Goal: Navigation & Orientation: Find specific page/section

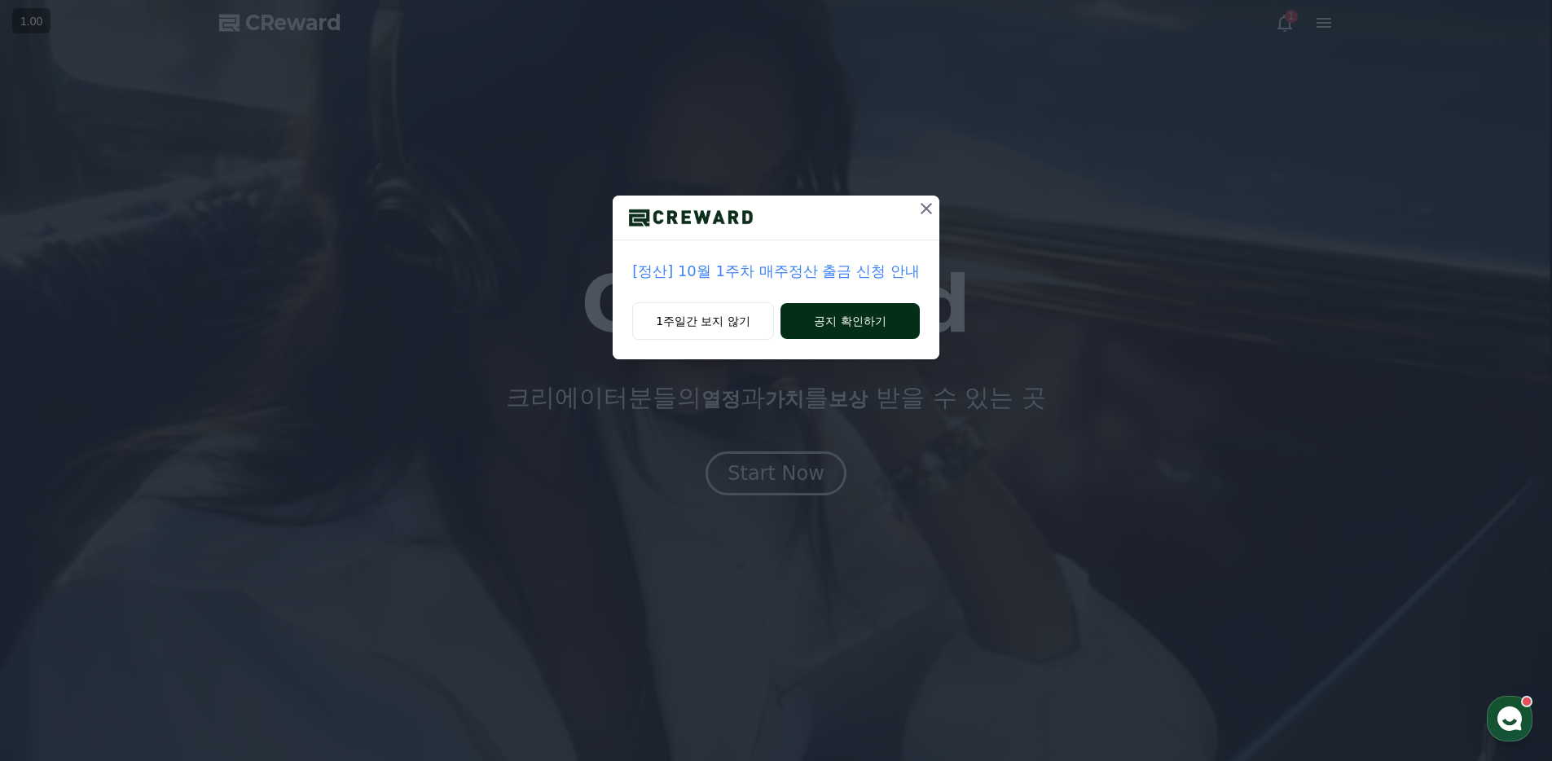
click at [879, 319] on button "공지 확인하기" at bounding box center [850, 321] width 139 height 36
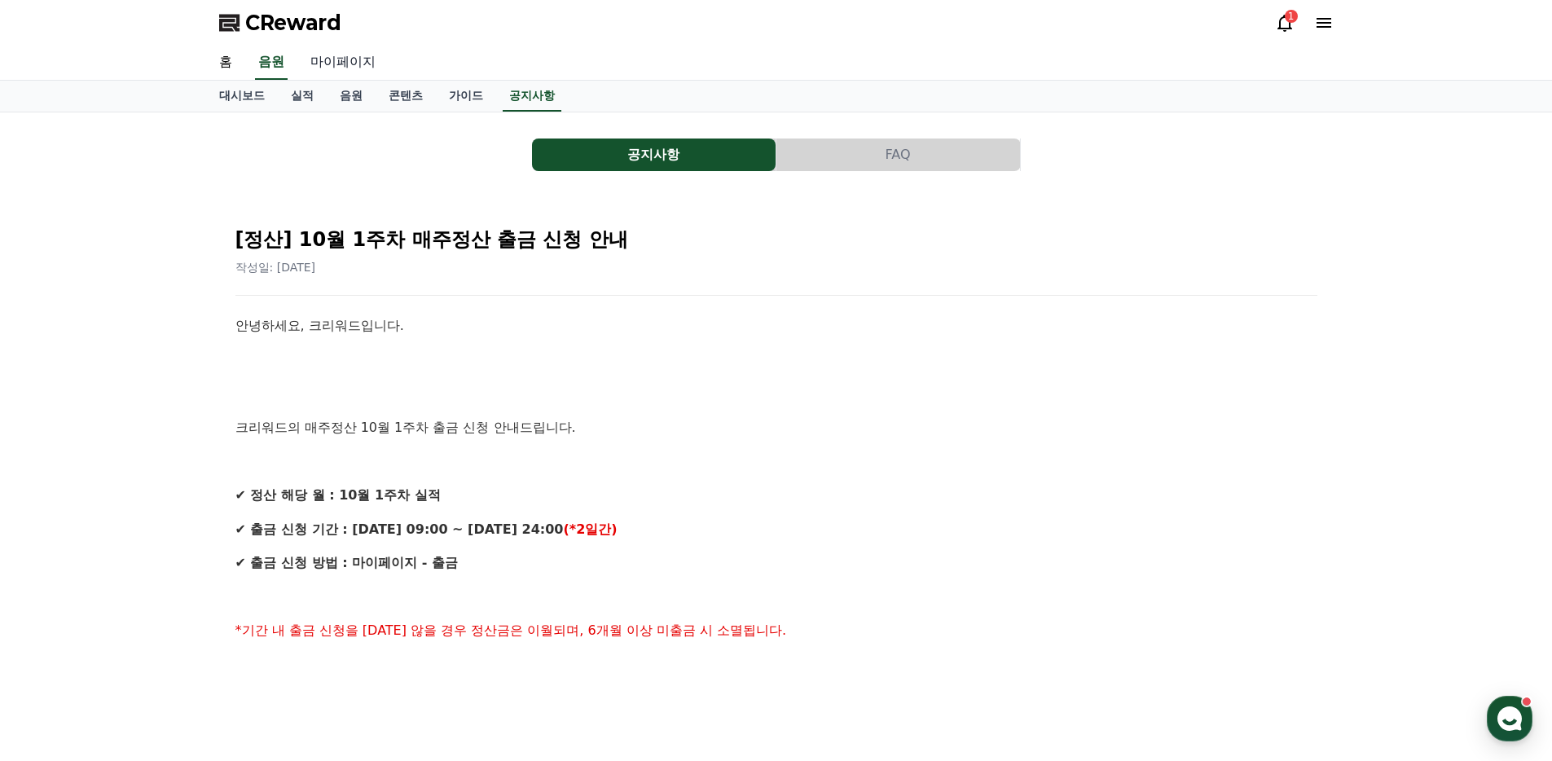
click at [332, 59] on link "마이페이지" at bounding box center [342, 63] width 91 height 34
select select "**********"
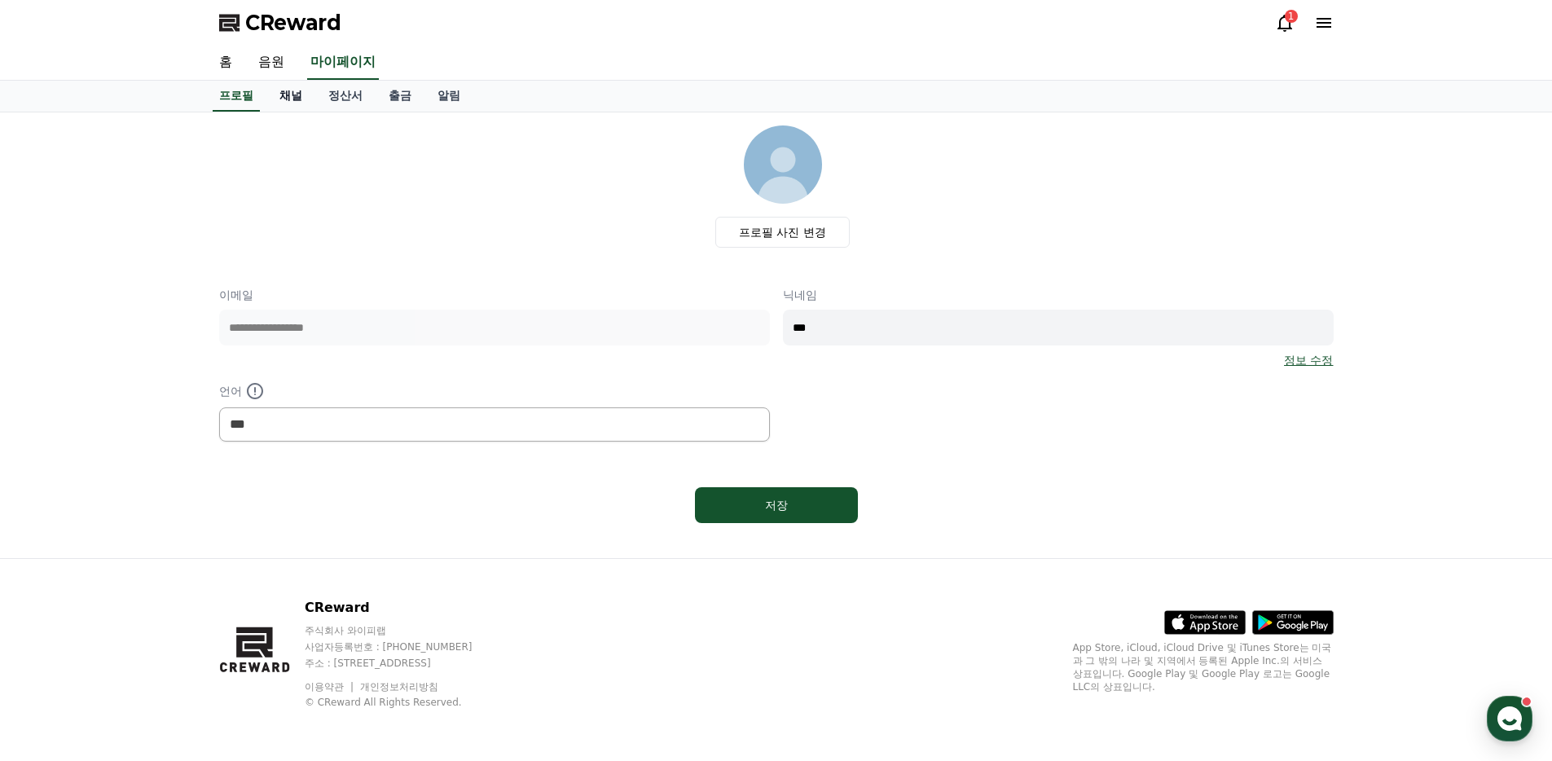
click at [294, 96] on link "채널" at bounding box center [290, 96] width 49 height 31
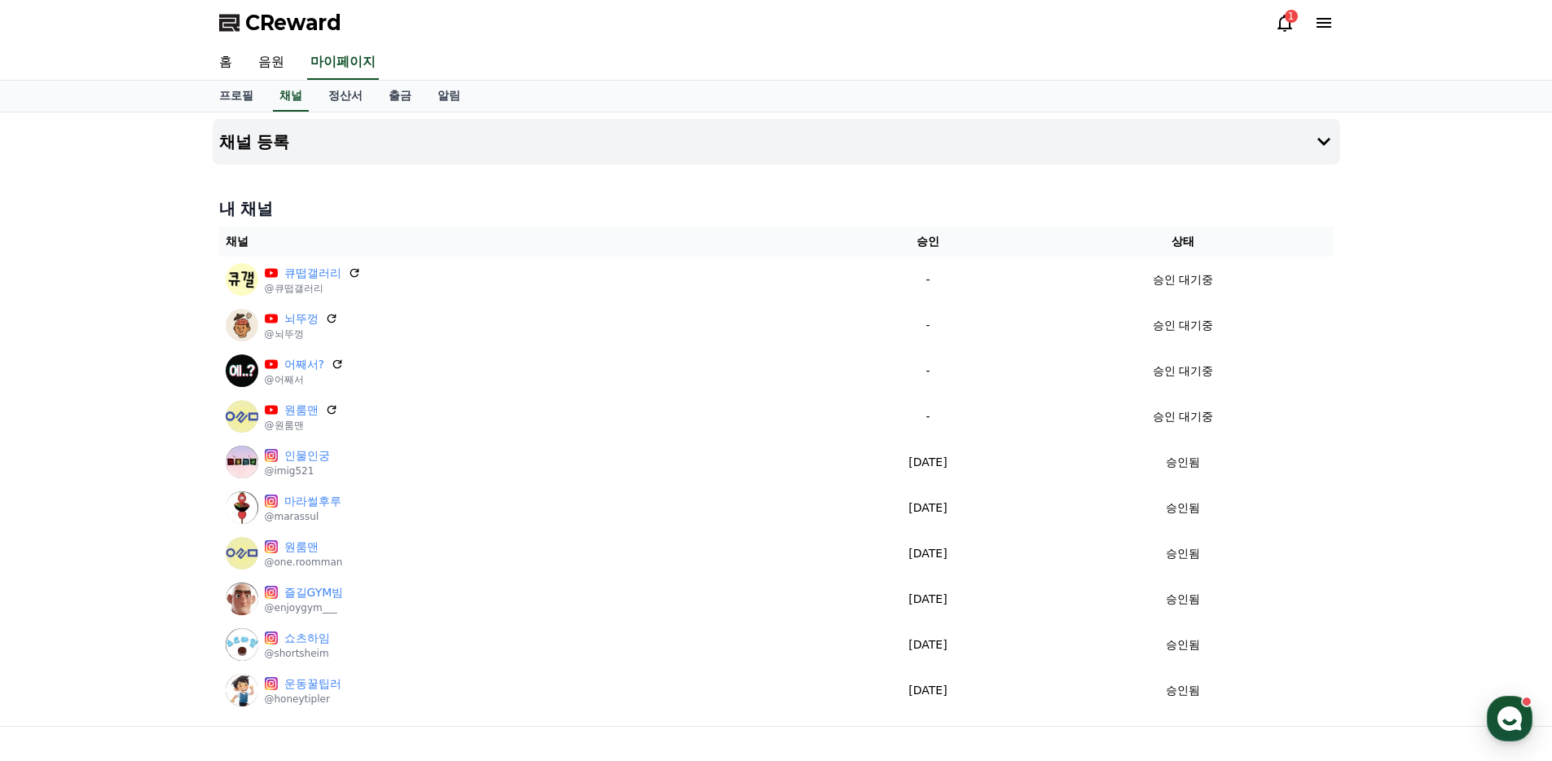
click at [1294, 21] on div "1" at bounding box center [1304, 23] width 59 height 20
click at [1287, 16] on div "1" at bounding box center [1291, 16] width 13 height 13
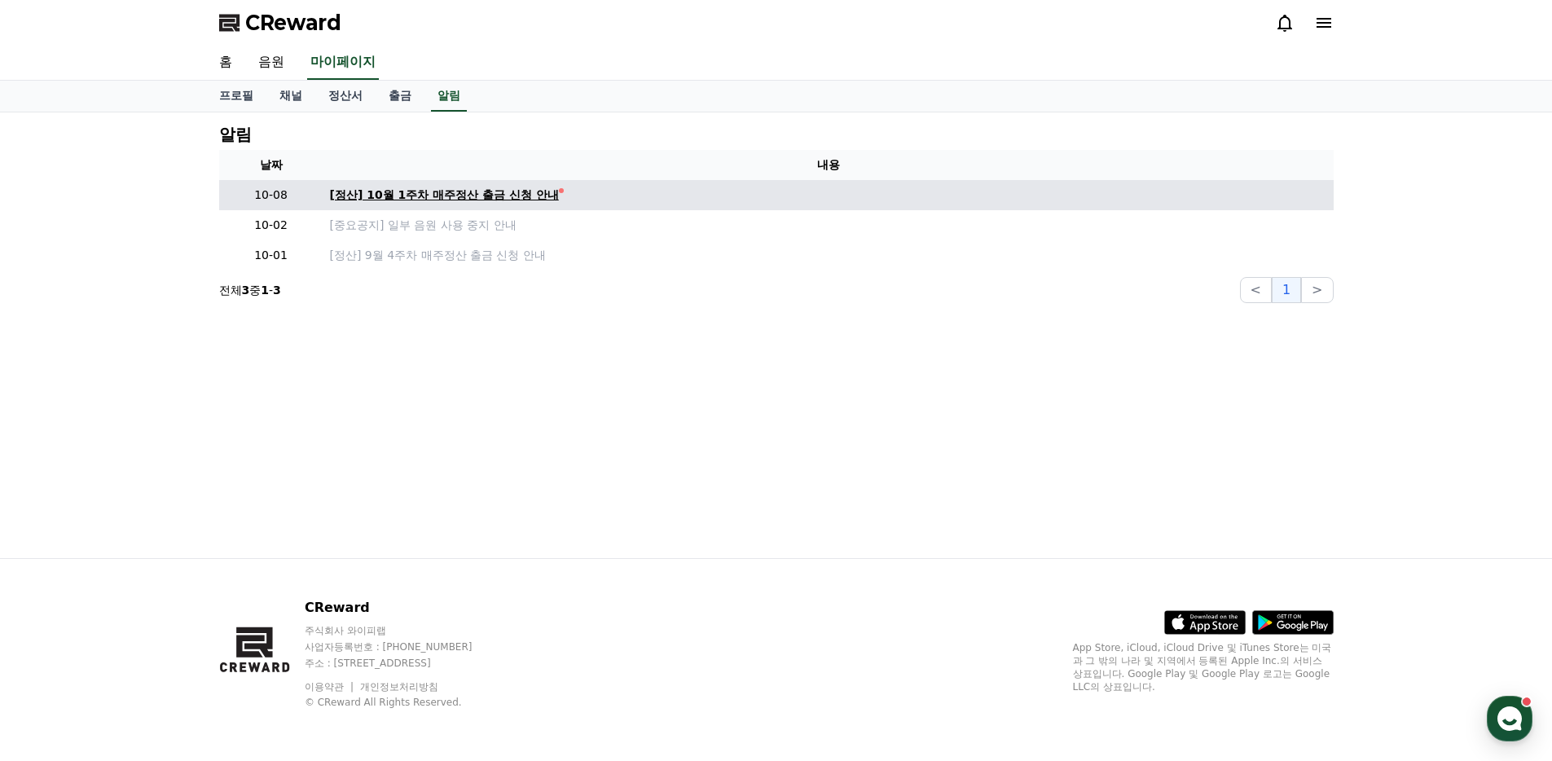
click at [440, 193] on div "[정산] 10월 1주차 매주정산 출금 신청 안내" at bounding box center [444, 195] width 229 height 17
